Goal: Find specific page/section: Find specific page/section

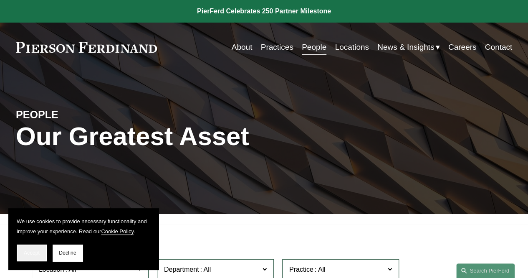
click at [29, 257] on button "Accept" at bounding box center [32, 252] width 30 height 17
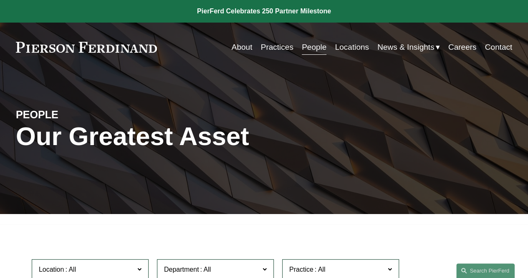
click at [353, 46] on link "Locations" at bounding box center [352, 47] width 34 height 16
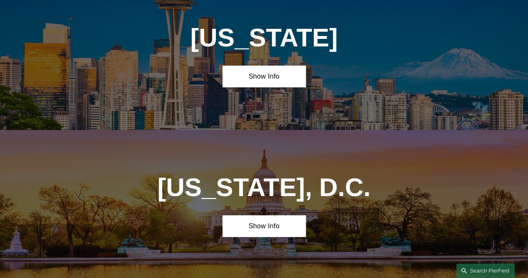
scroll to position [3037, 0]
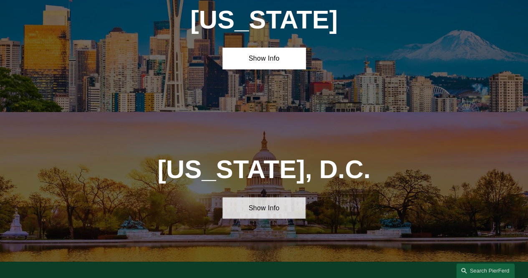
click at [280, 197] on link "Show Info" at bounding box center [263, 207] width 83 height 21
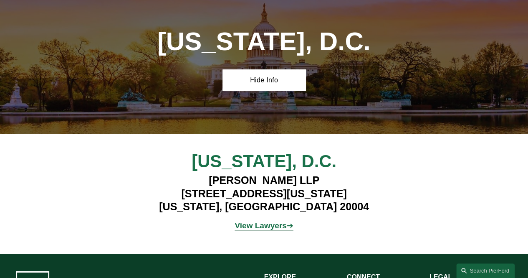
scroll to position [3172, 0]
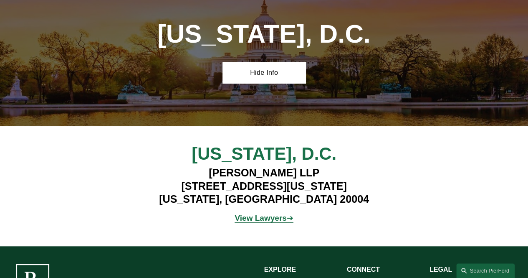
click at [263, 213] on strong "View Lawyers" at bounding box center [261, 217] width 52 height 9
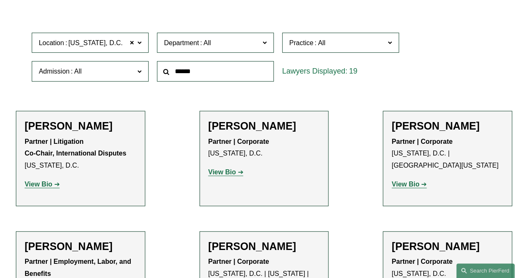
scroll to position [161, 0]
